Goal: Task Accomplishment & Management: Manage account settings

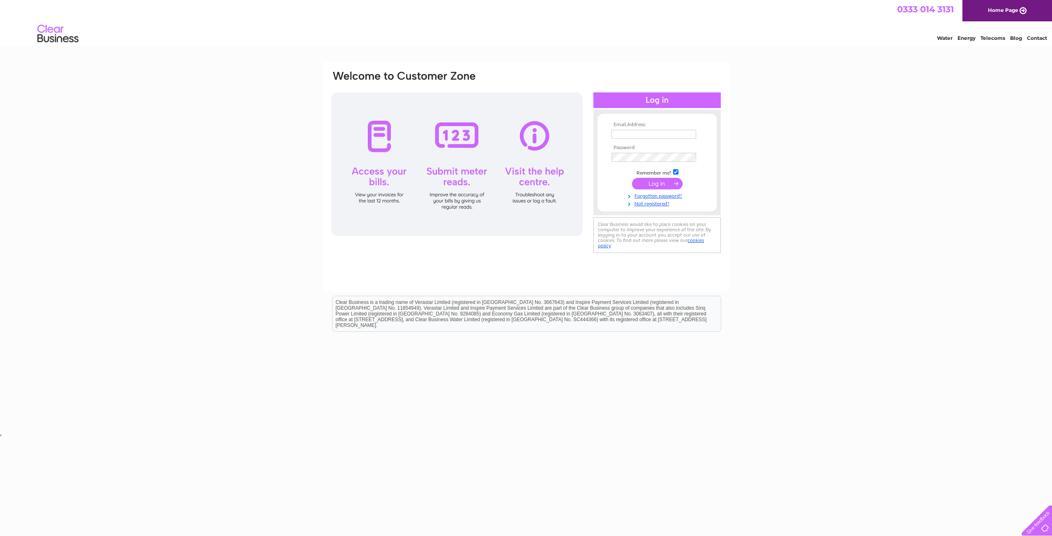
click at [655, 135] on input "text" at bounding box center [654, 134] width 85 height 9
type input "jackie.fornari@outlook.com"
click at [632, 179] on input "submit" at bounding box center [657, 185] width 51 height 12
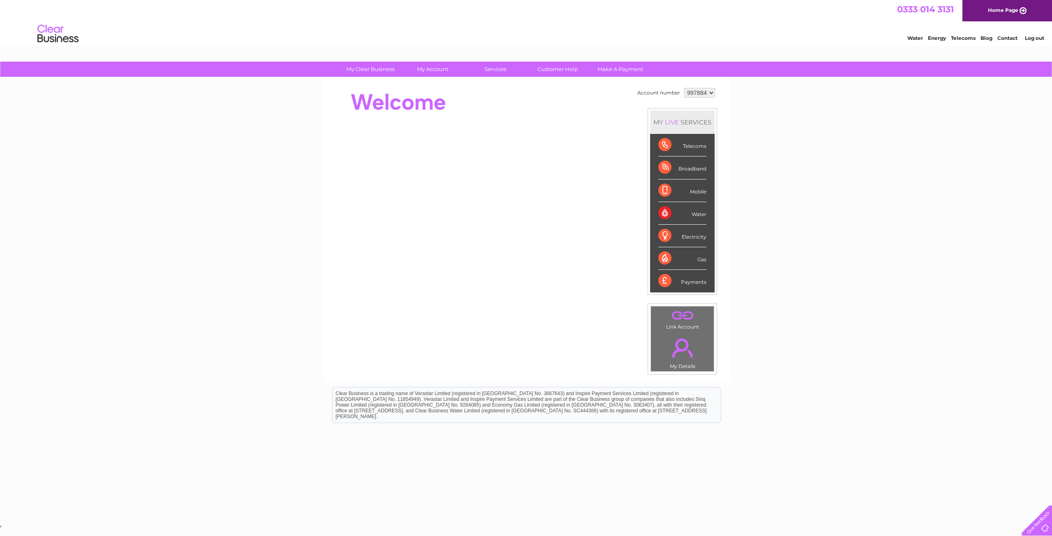
click at [687, 351] on link "." at bounding box center [682, 348] width 59 height 29
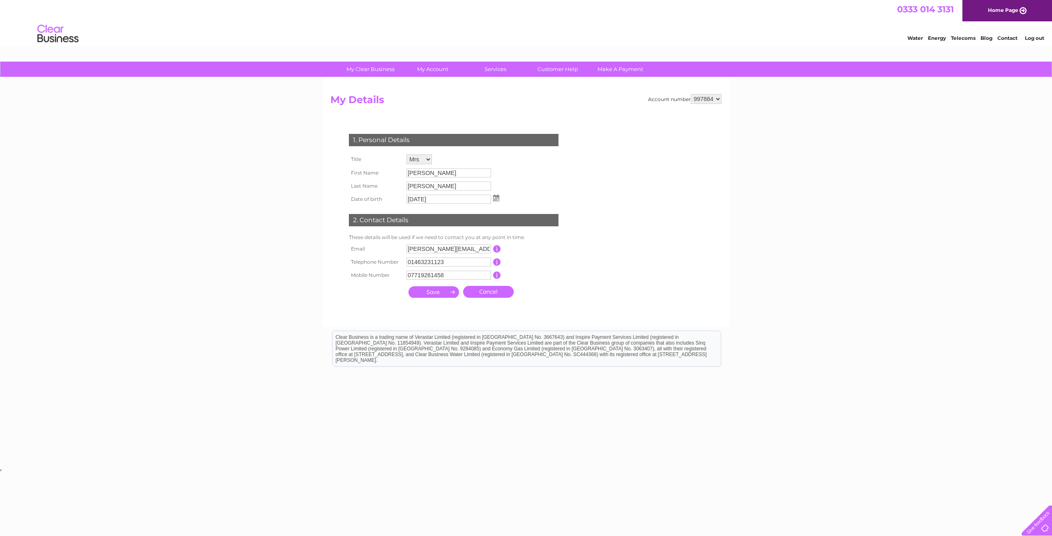
click at [702, 99] on select "997884" at bounding box center [706, 99] width 31 height 10
drag, startPoint x: 703, startPoint y: 115, endPoint x: 704, endPoint y: 101, distance: 14.4
click at [704, 101] on select "997884" at bounding box center [706, 99] width 31 height 10
click at [702, 99] on select "997884" at bounding box center [706, 99] width 31 height 10
click at [1040, 521] on div at bounding box center [1035, 519] width 34 height 34
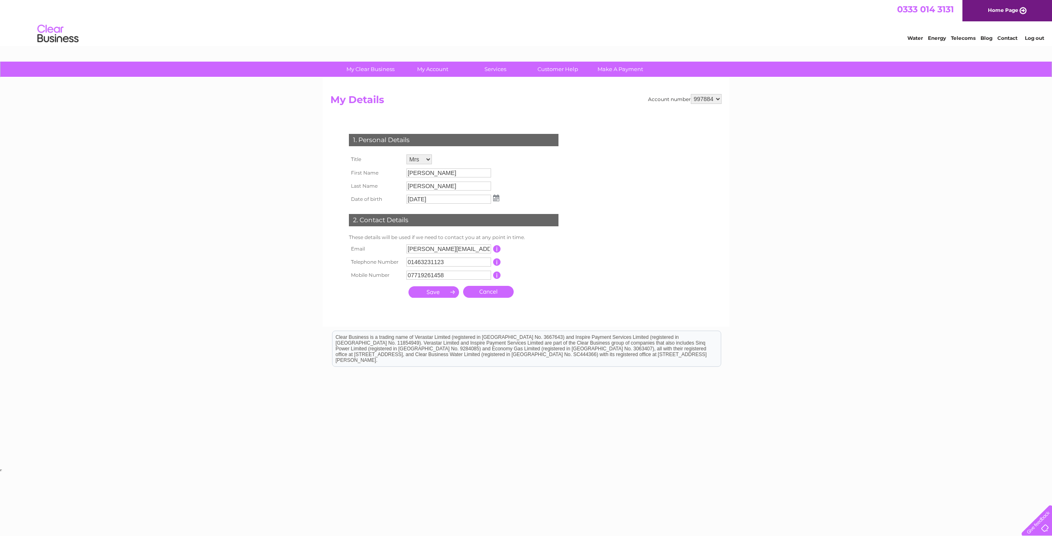
click at [323, 27] on div "Water Energy Telecoms Blog Contact Log out" at bounding box center [526, 34] width 1052 height 27
click at [74, 39] on img at bounding box center [58, 33] width 42 height 25
click at [434, 75] on link "My Account" at bounding box center [433, 69] width 68 height 15
